Goal: Book appointment/travel/reservation

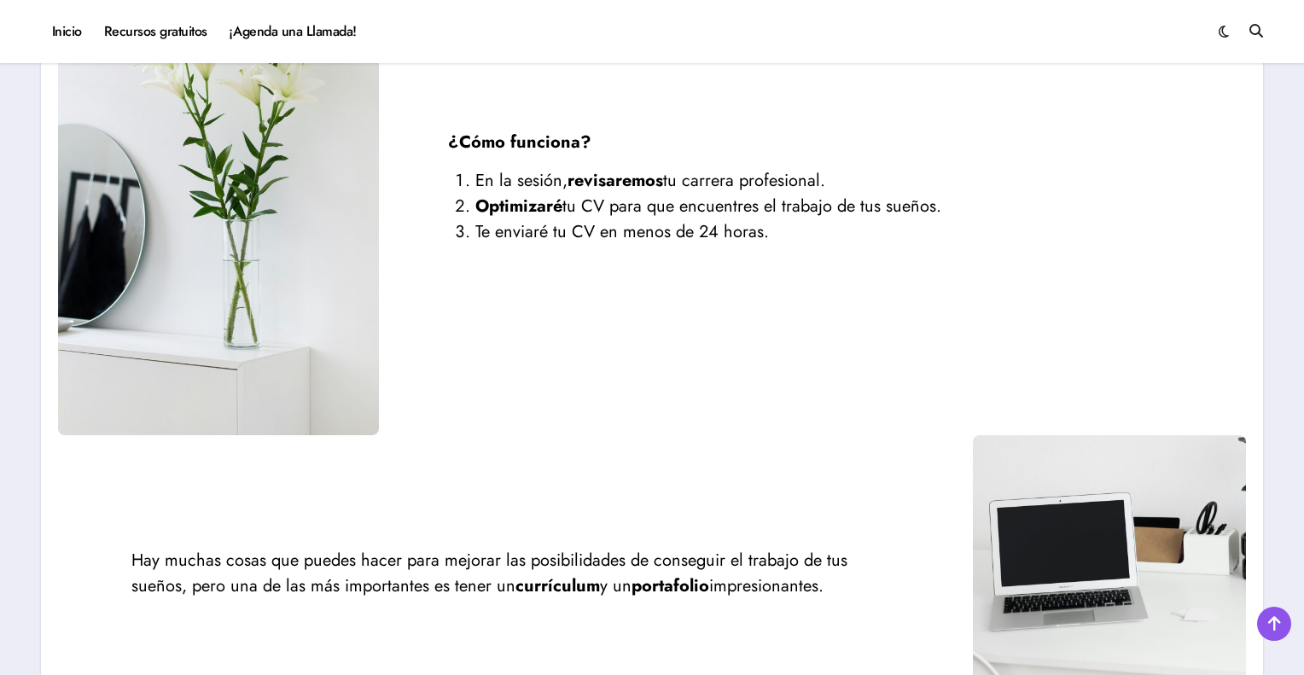
scroll to position [379, 0]
click at [611, 462] on div "Hay muchas cosas que puedes hacer para mejorar las posibilidades de conseguir e…" at bounding box center [652, 571] width 1188 height 273
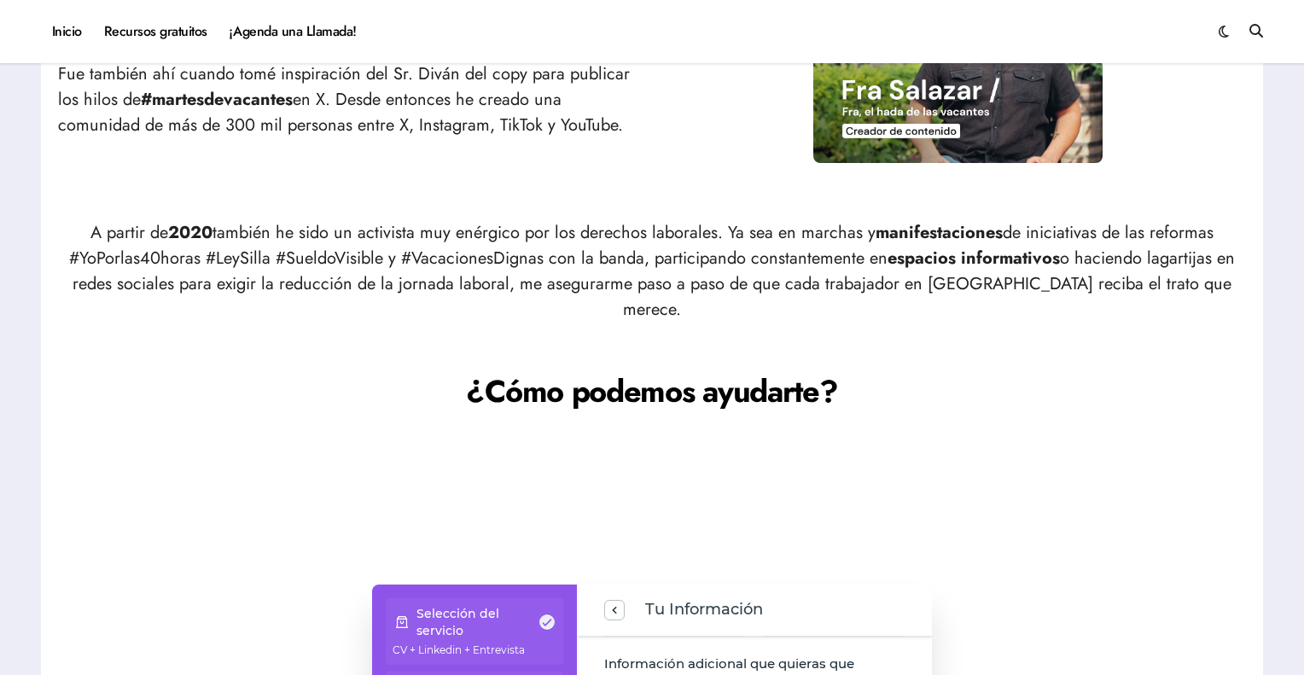
scroll to position [0, 0]
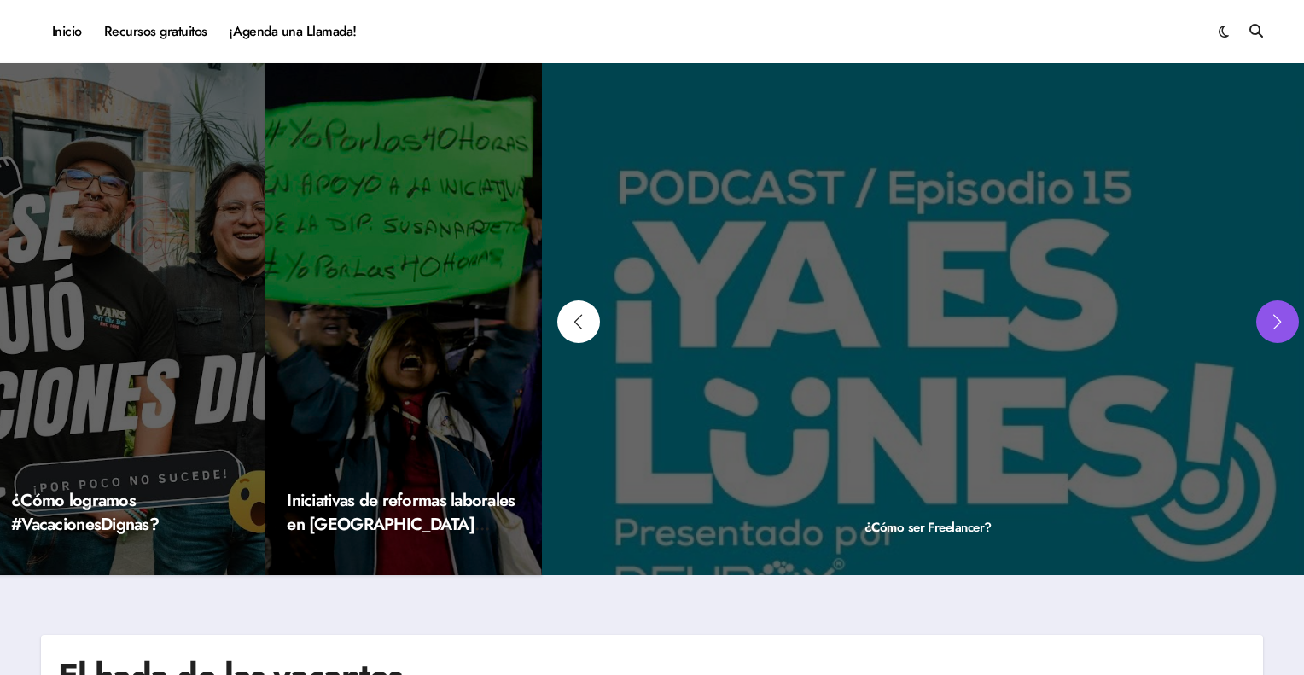
click at [1275, 322] on div "Next slide" at bounding box center [1277, 321] width 43 height 43
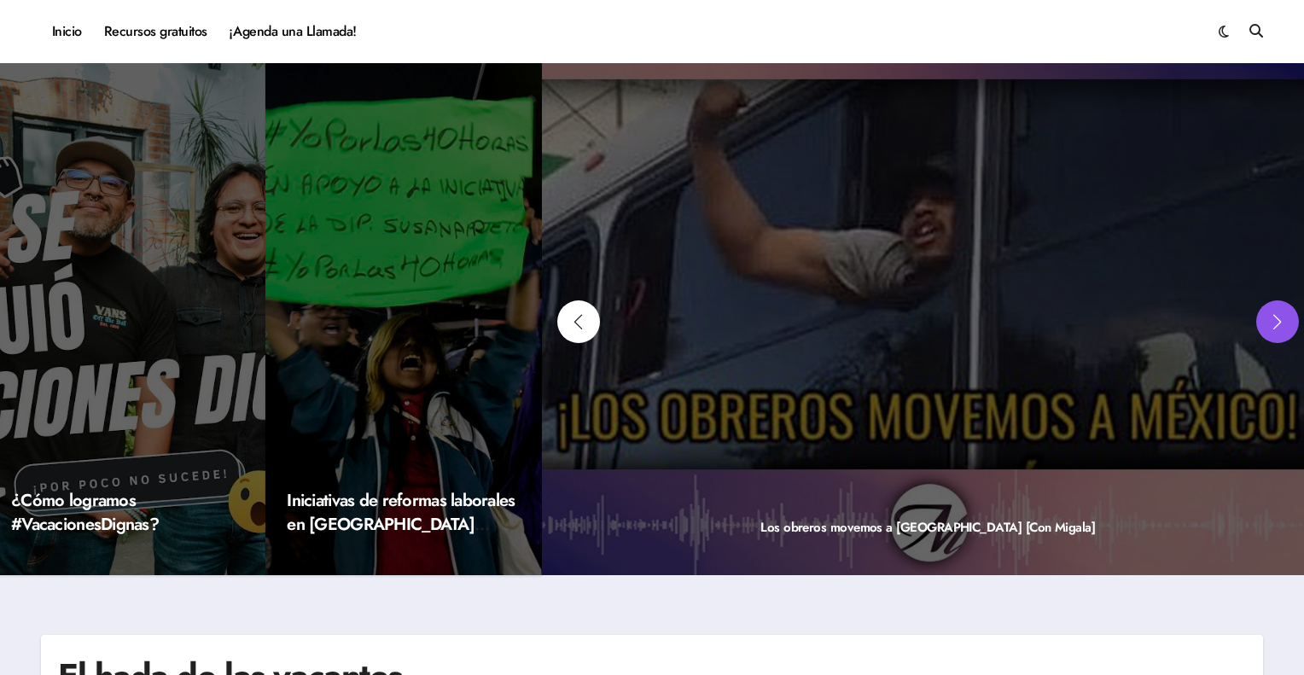
click at [1275, 322] on div "Next slide" at bounding box center [1277, 321] width 43 height 43
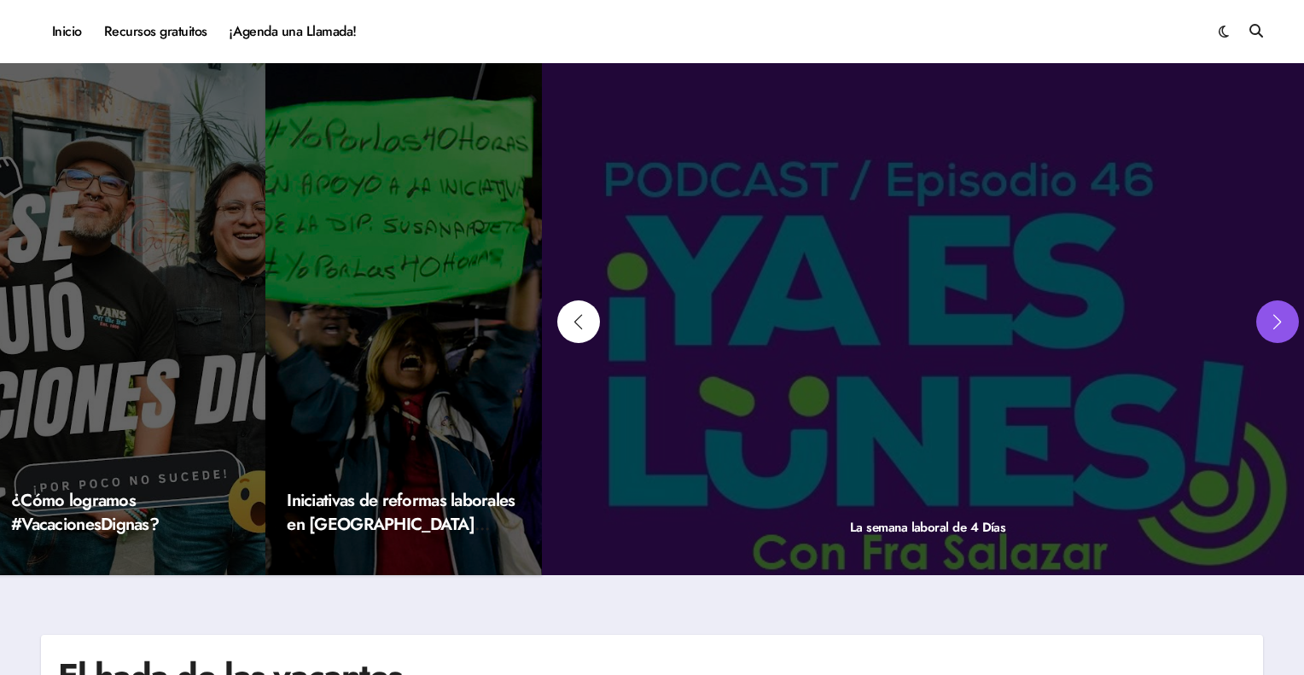
click at [1275, 322] on div "Next slide" at bounding box center [1277, 321] width 43 height 43
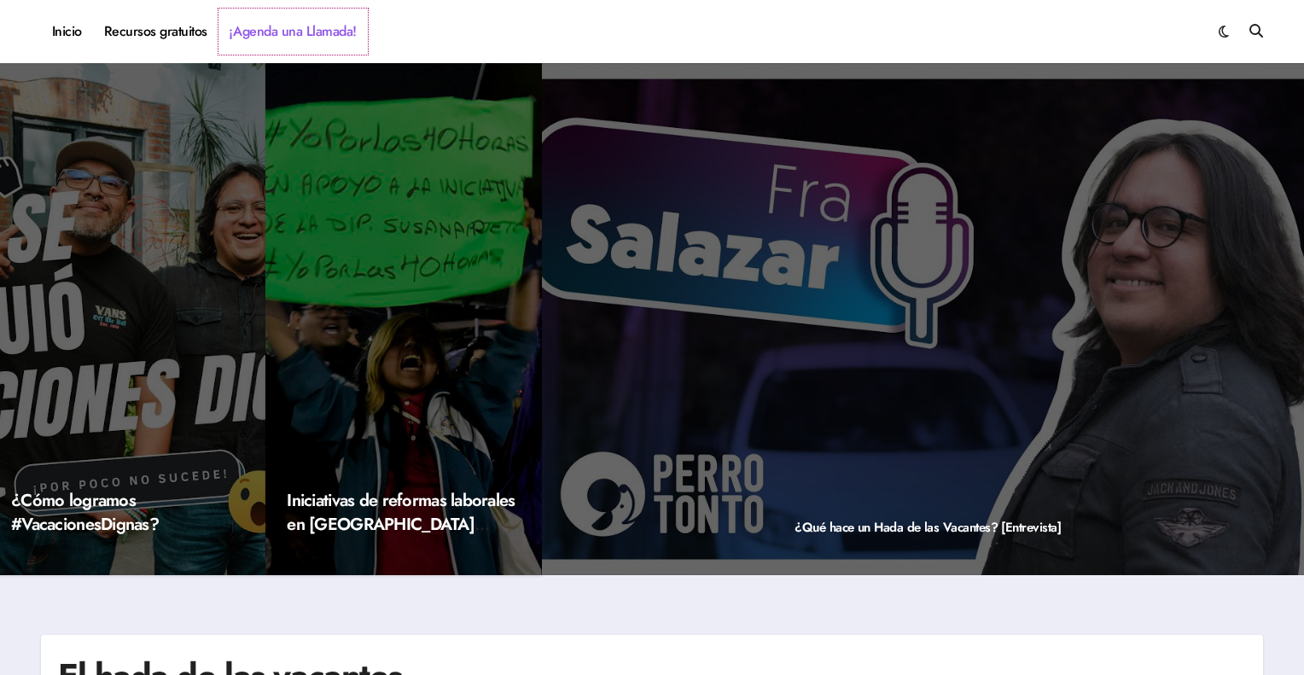
click at [276, 26] on link "¡Agenda una Llamada!" at bounding box center [292, 32] width 149 height 46
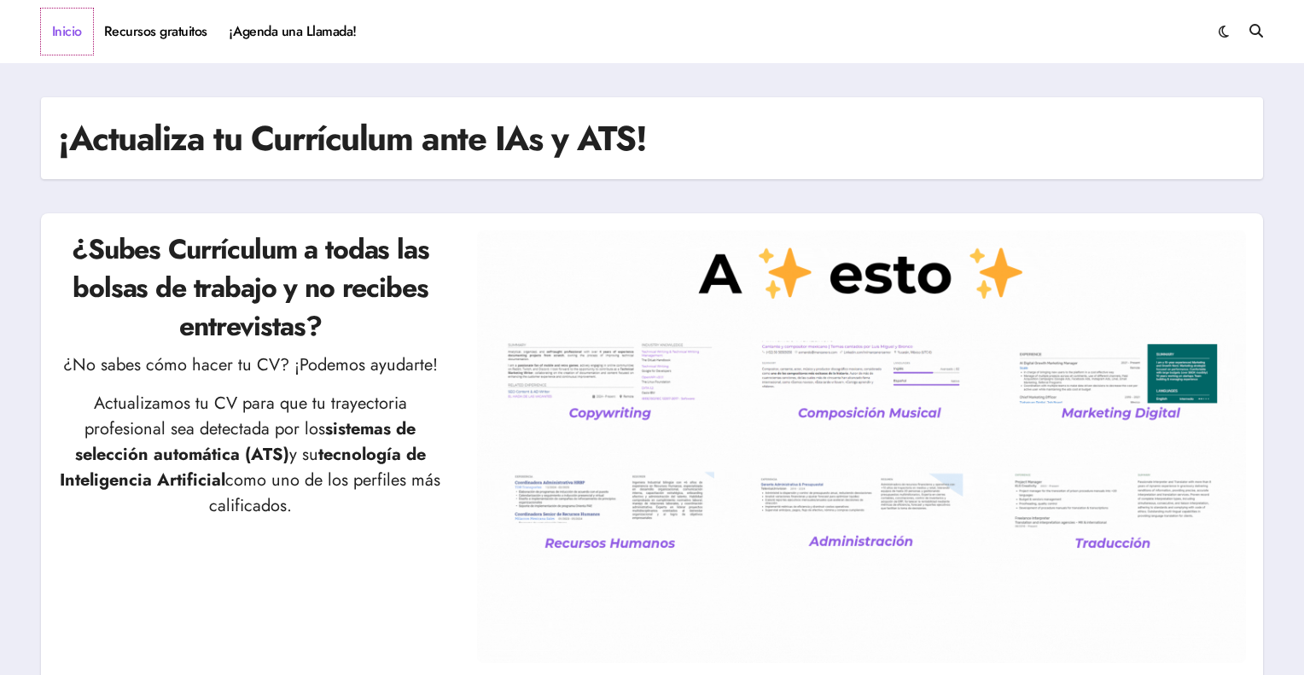
click at [66, 33] on link "Inicio" at bounding box center [67, 32] width 52 height 46
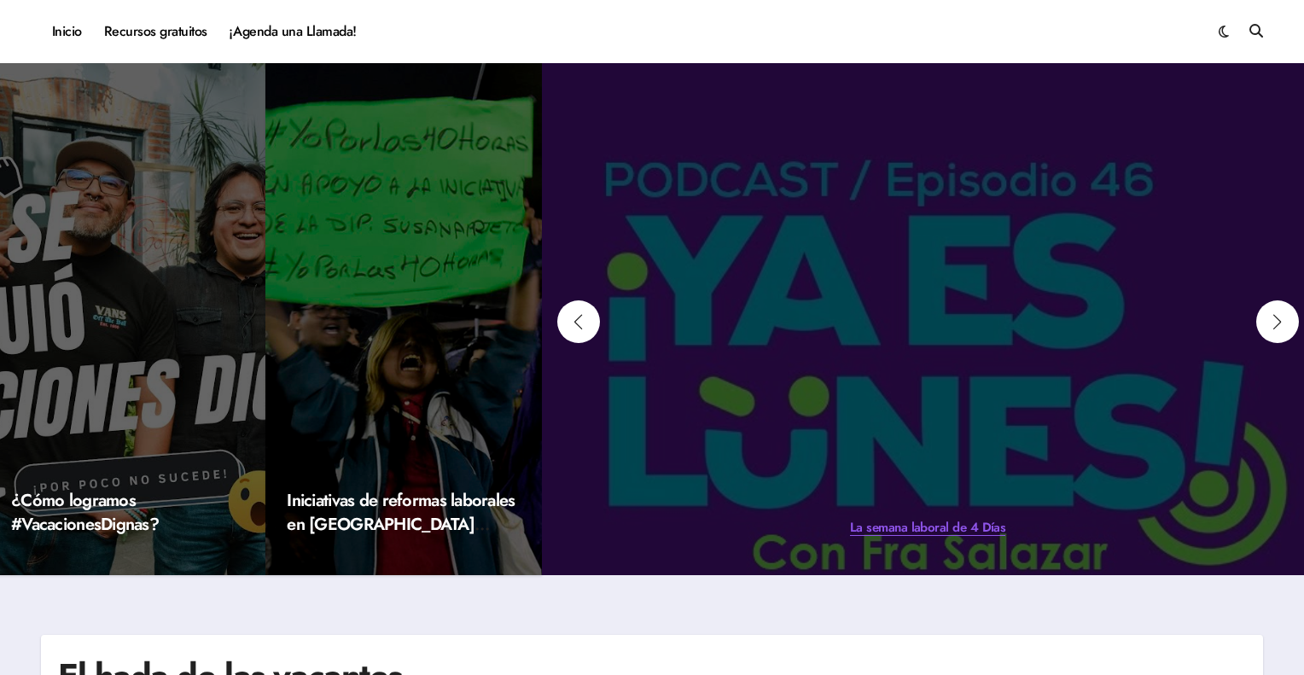
click at [973, 526] on link "La semana laboral de 4 Días" at bounding box center [927, 527] width 155 height 19
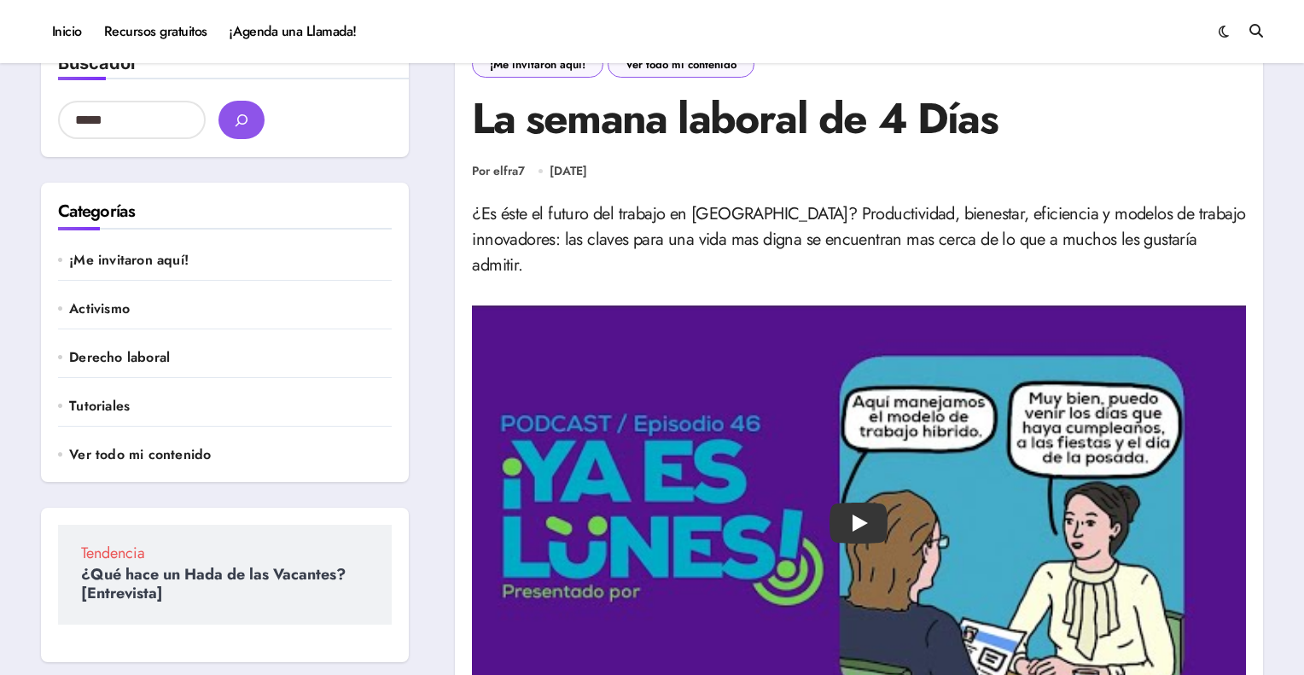
scroll to position [34, 0]
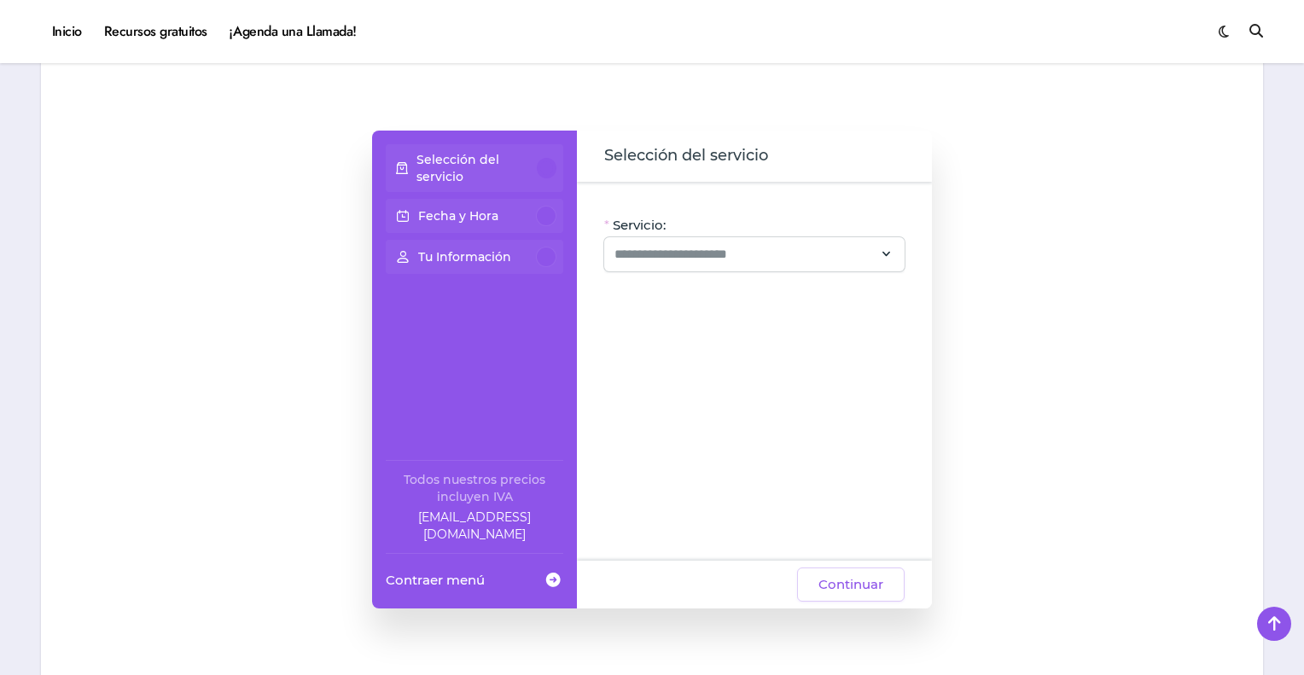
scroll to position [1399, 0]
click at [744, 247] on div "Servicio: Oye, hay paquetes especiales con este servicio, ¡consúltalos! CV + Li…" at bounding box center [754, 372] width 355 height 379
click at [742, 245] on input "Servicio:" at bounding box center [743, 255] width 259 height 20
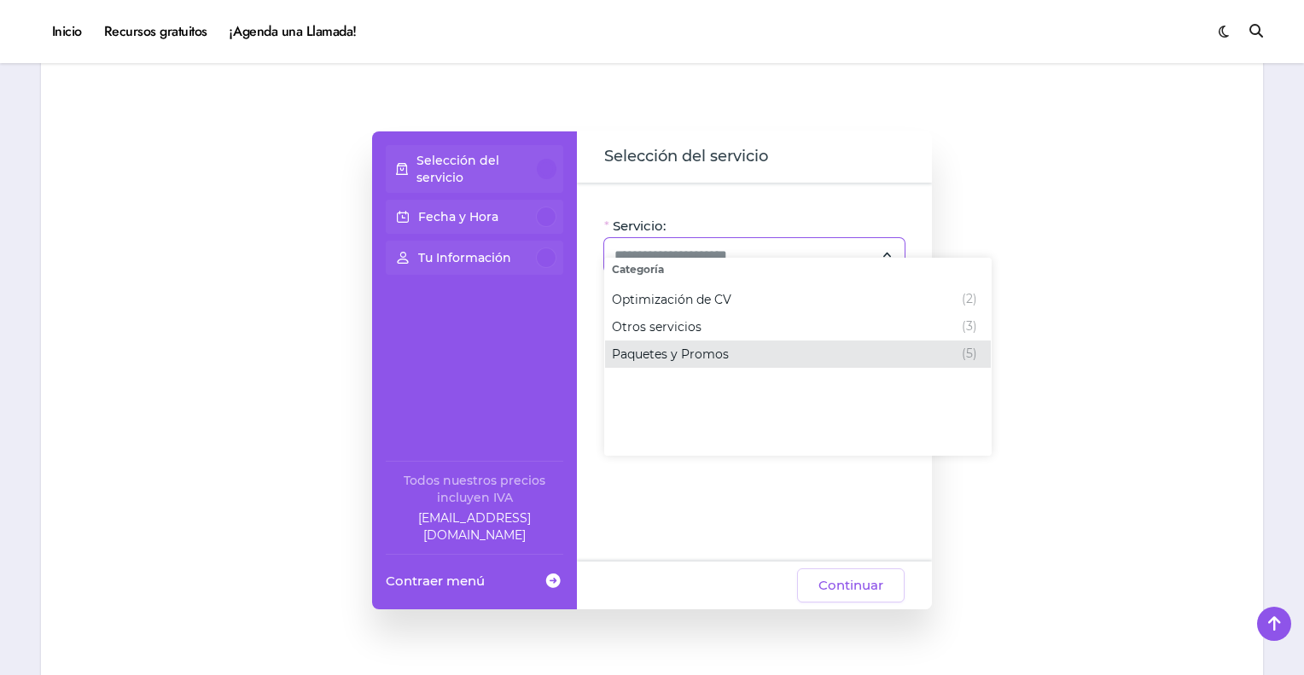
click at [694, 360] on span "Paquetes y Promos" at bounding box center [670, 354] width 117 height 17
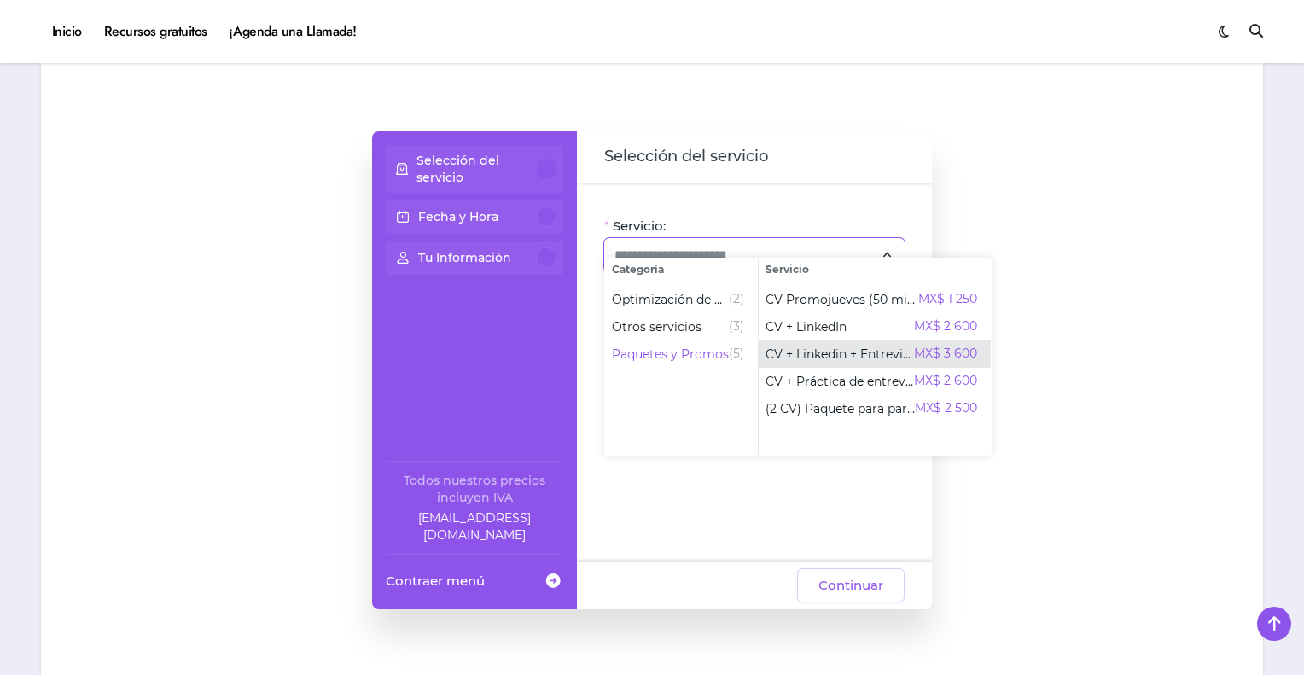
click at [835, 357] on span "CV + Linkedin + Entrevista" at bounding box center [839, 354] width 148 height 17
type input "**********"
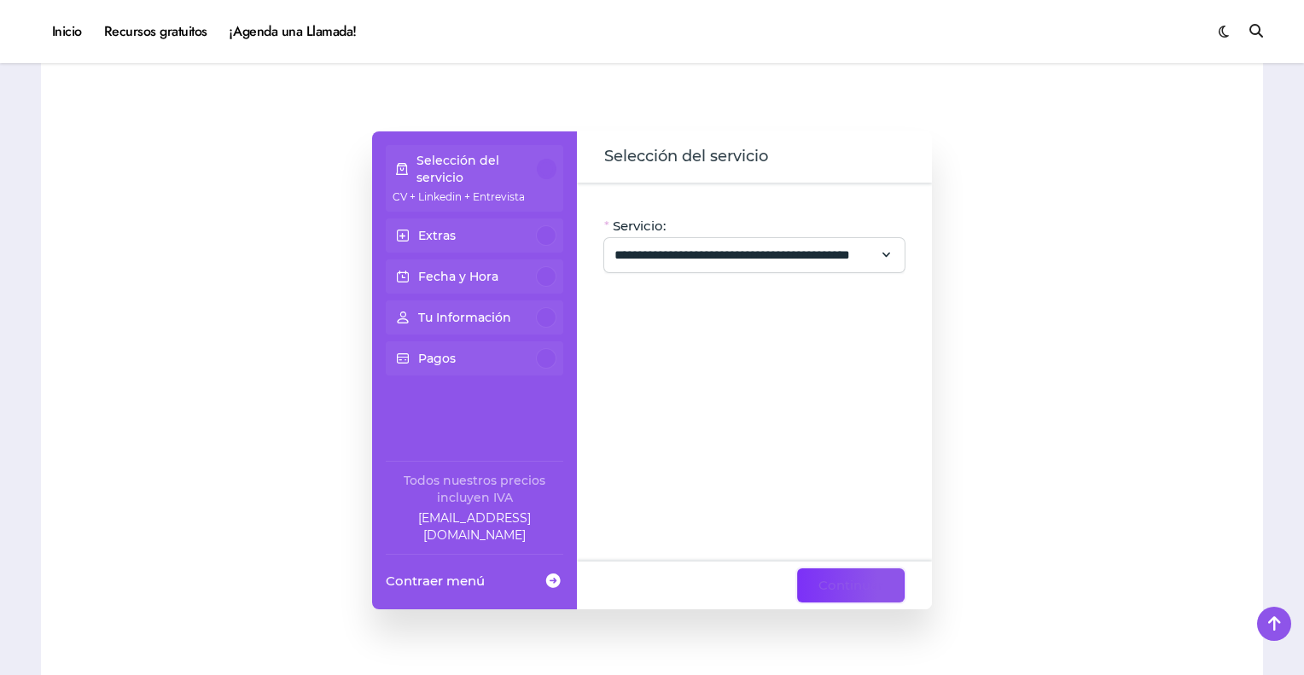
click at [825, 575] on span "Continuar" at bounding box center [850, 585] width 65 height 20
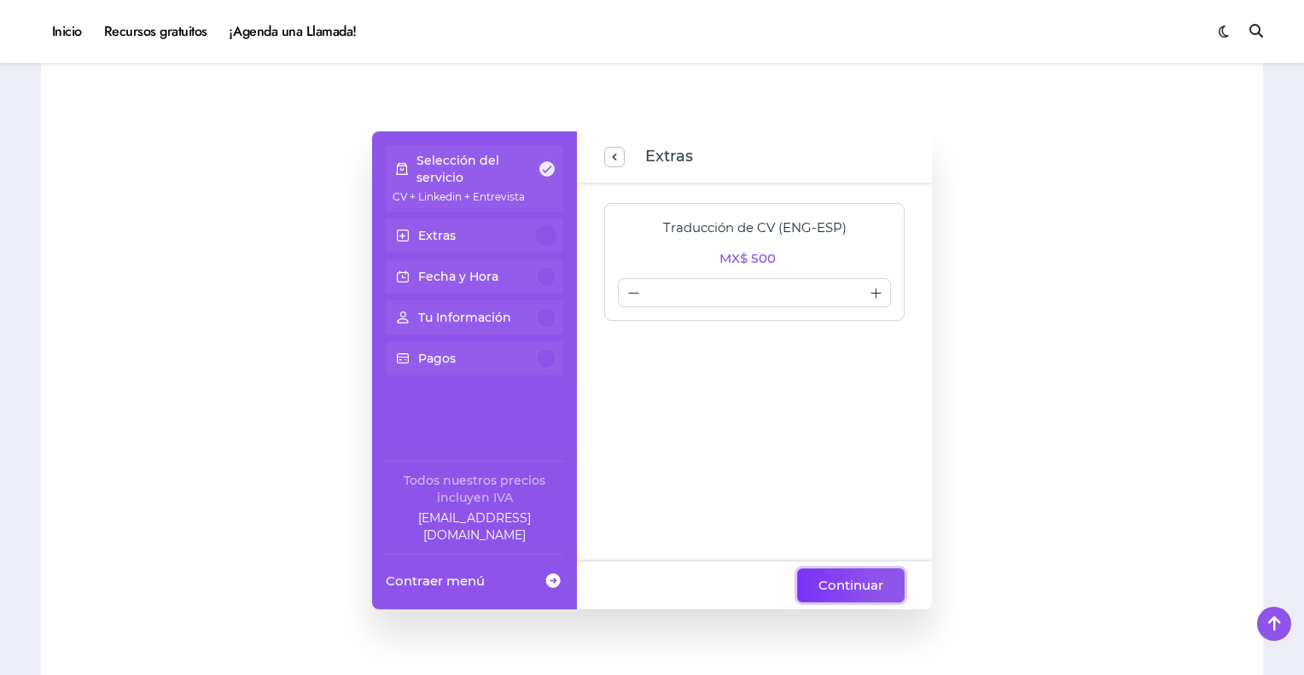
click at [822, 575] on span "Continuar" at bounding box center [850, 585] width 65 height 20
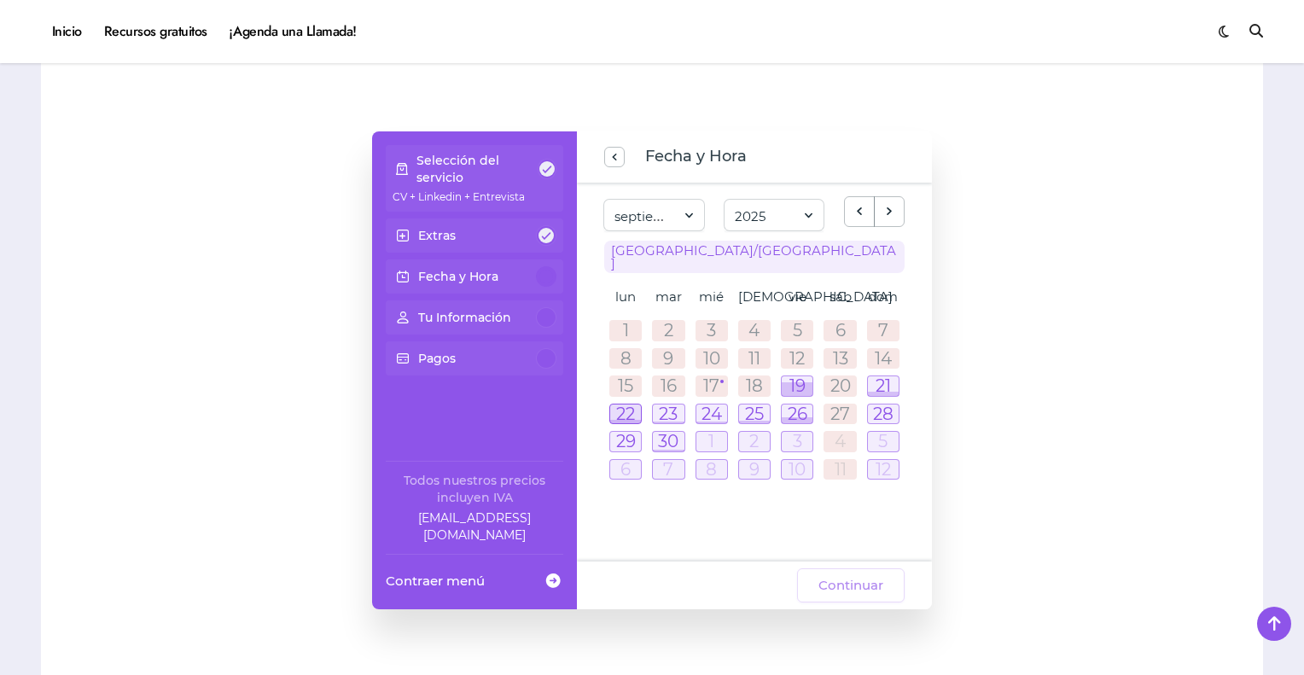
click at [625, 404] on div at bounding box center [625, 414] width 31 height 20
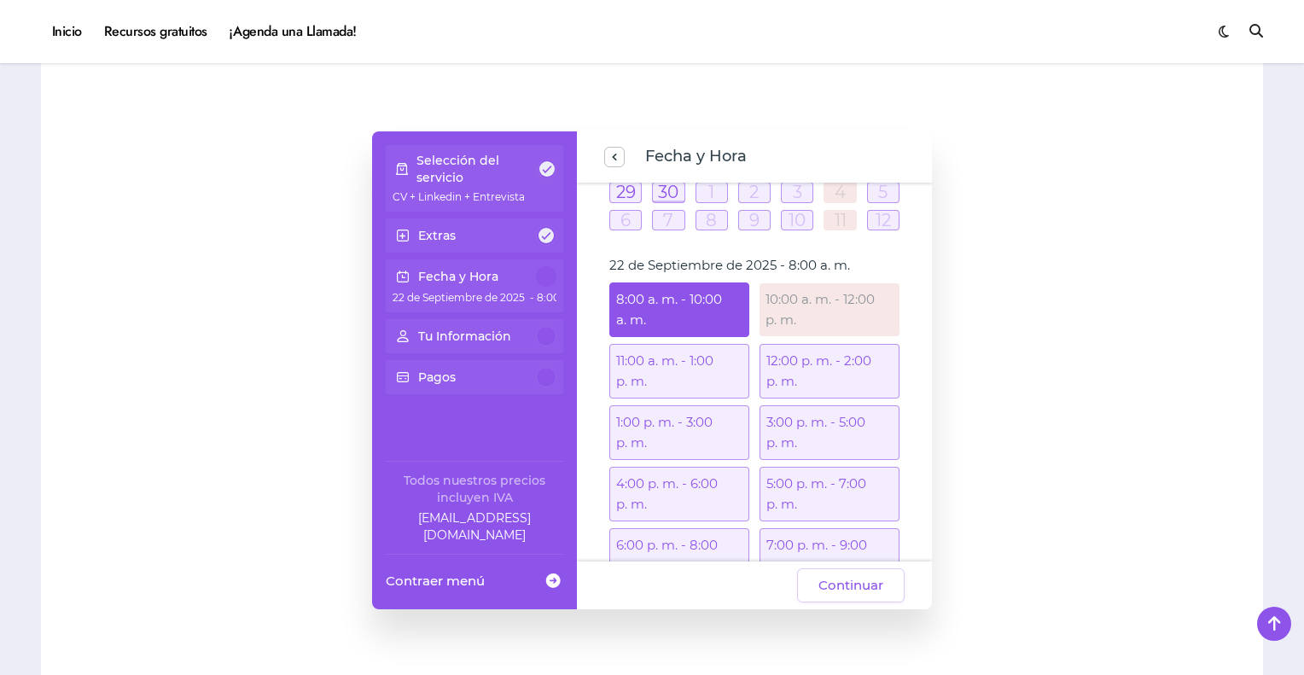
scroll to position [290, 0]
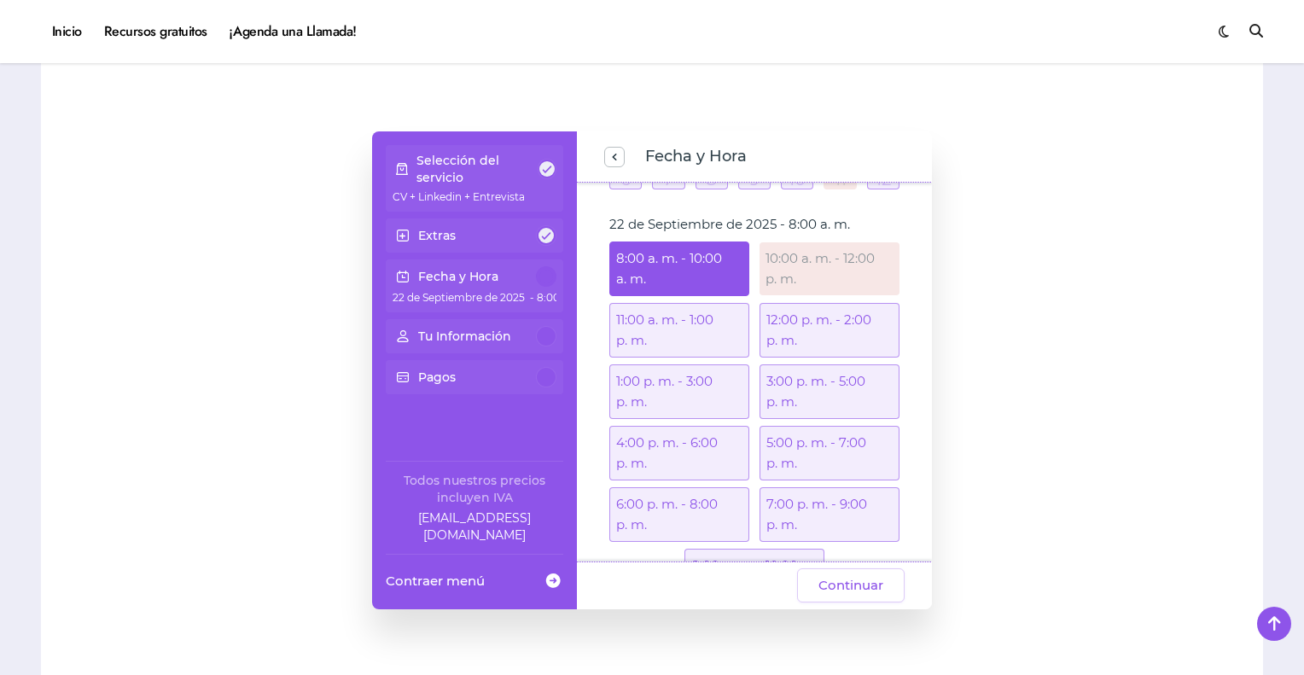
click at [662, 426] on div "4:00 p. m. - 6:00 p. m." at bounding box center [679, 453] width 140 height 55
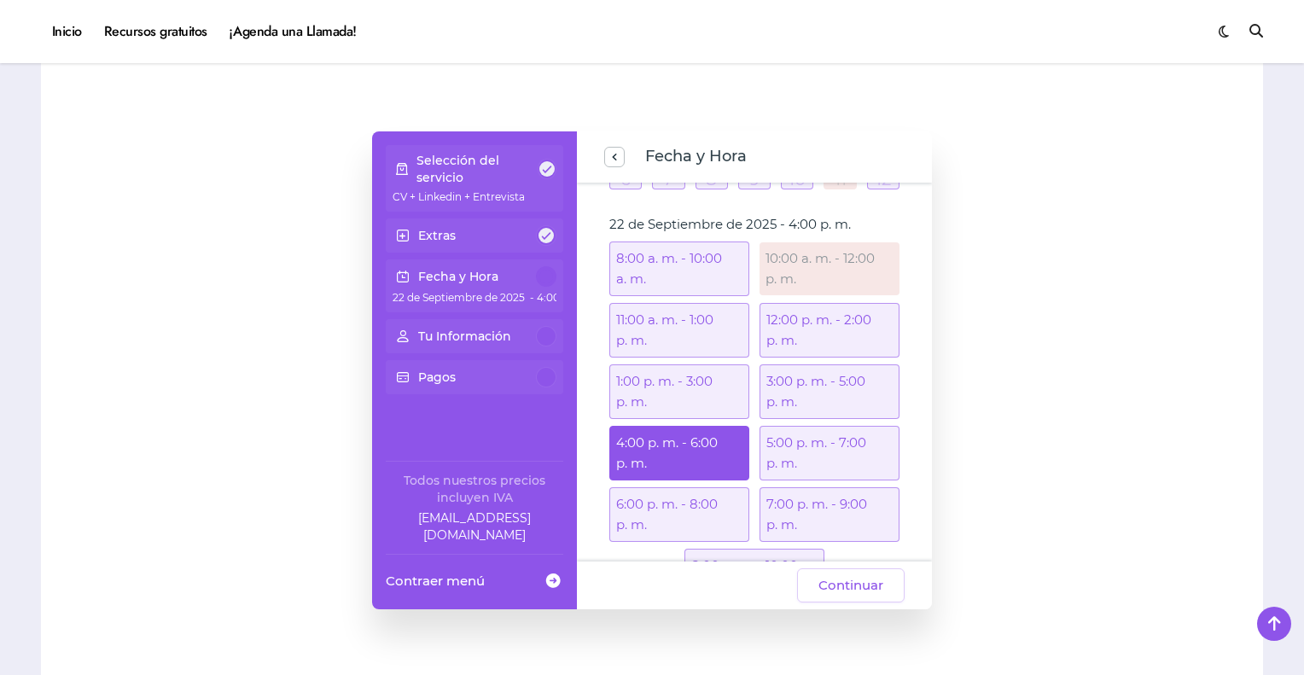
click at [840, 577] on div "Continuar" at bounding box center [754, 585] width 355 height 48
click at [845, 572] on button "Continuar" at bounding box center [850, 585] width 107 height 34
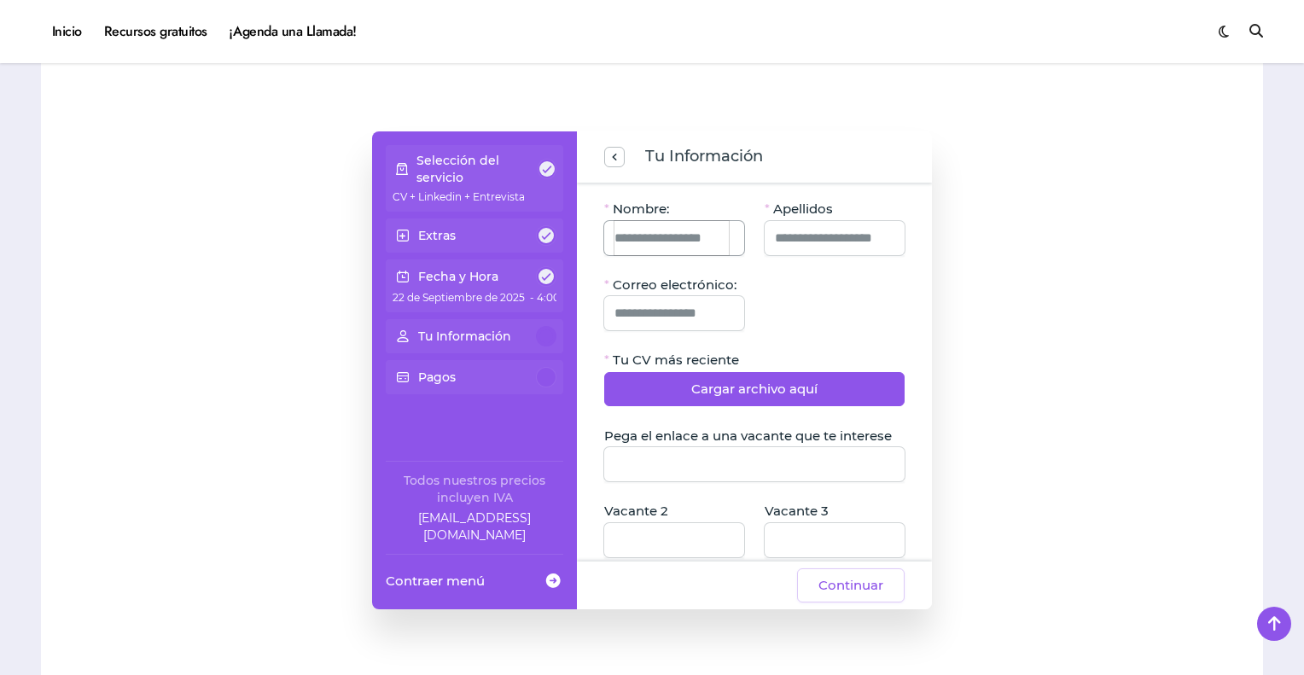
click at [700, 221] on input "Nombre:" at bounding box center [671, 238] width 114 height 34
type input "*******"
type input "******"
type input "**********"
click at [774, 447] on input "Pega el enlace a una vacante que te interese" at bounding box center [754, 464] width 280 height 34
